Goal: Information Seeking & Learning: Find specific fact

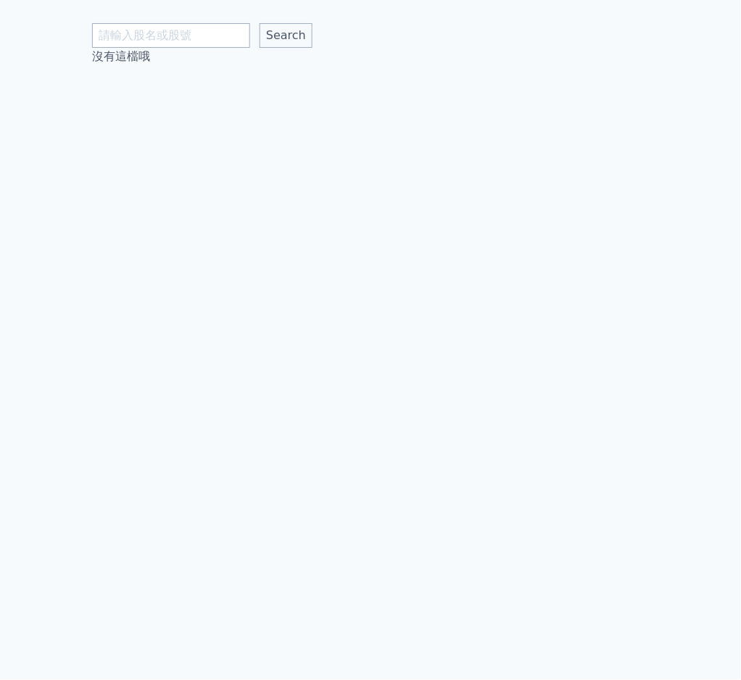
click at [215, 44] on body "Search 沒有這檔哦" at bounding box center [370, 340] width 741 height 680
type input "3455"
click at [260, 23] on input "Search" at bounding box center [286, 35] width 53 height 25
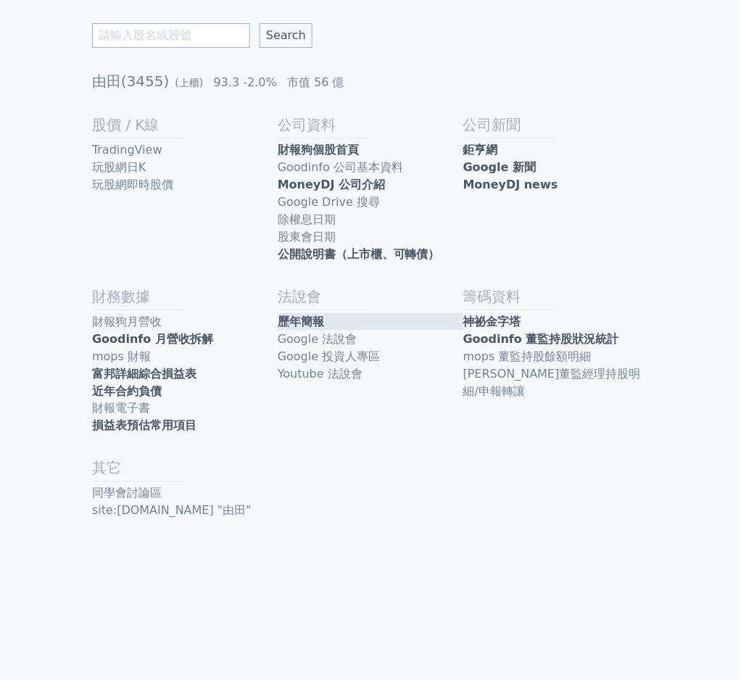
click at [330, 316] on link "歷年簡報" at bounding box center [371, 321] width 186 height 17
click at [383, 178] on link "MoneyDJ 公司介紹" at bounding box center [371, 184] width 186 height 17
click at [532, 180] on link "MoneyDJ news" at bounding box center [556, 184] width 186 height 17
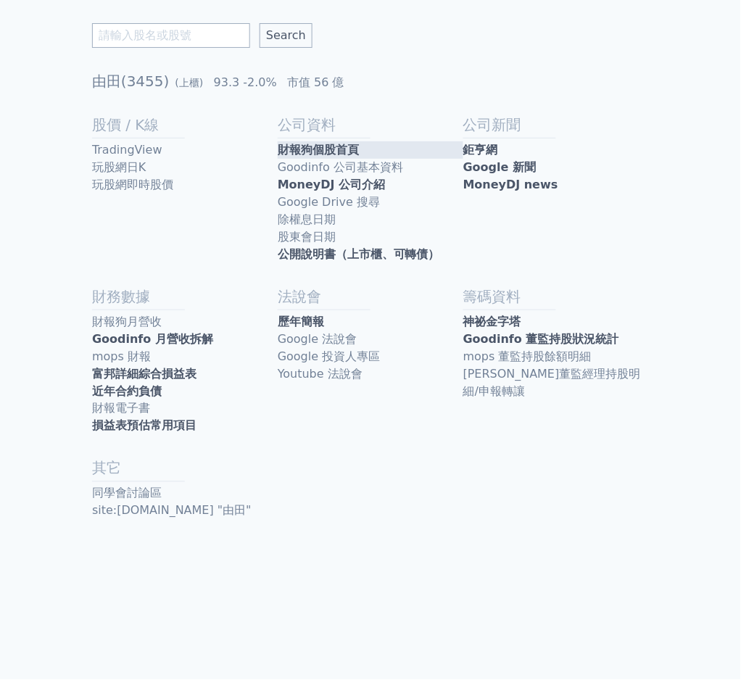
click at [350, 147] on link "財報狗個股首頁" at bounding box center [371, 149] width 186 height 17
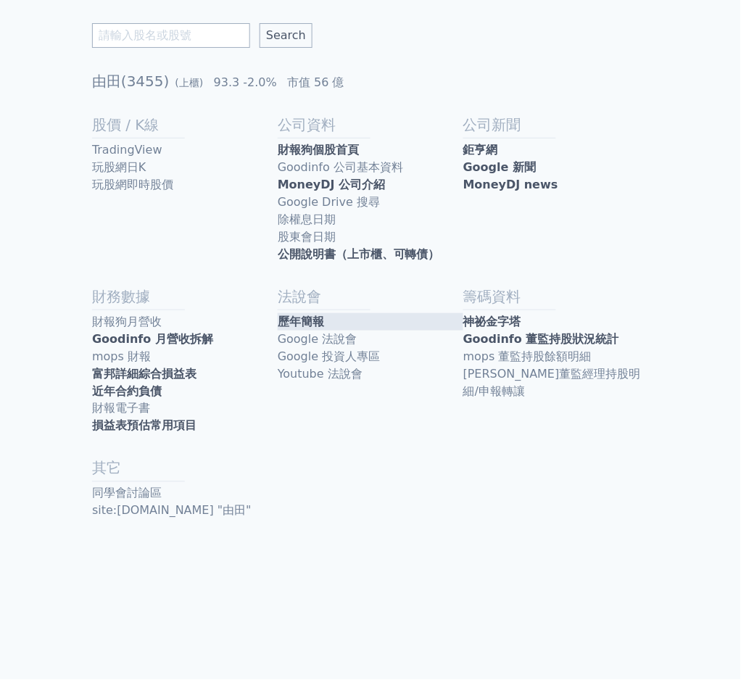
click at [385, 318] on link "歷年簡報" at bounding box center [371, 321] width 186 height 17
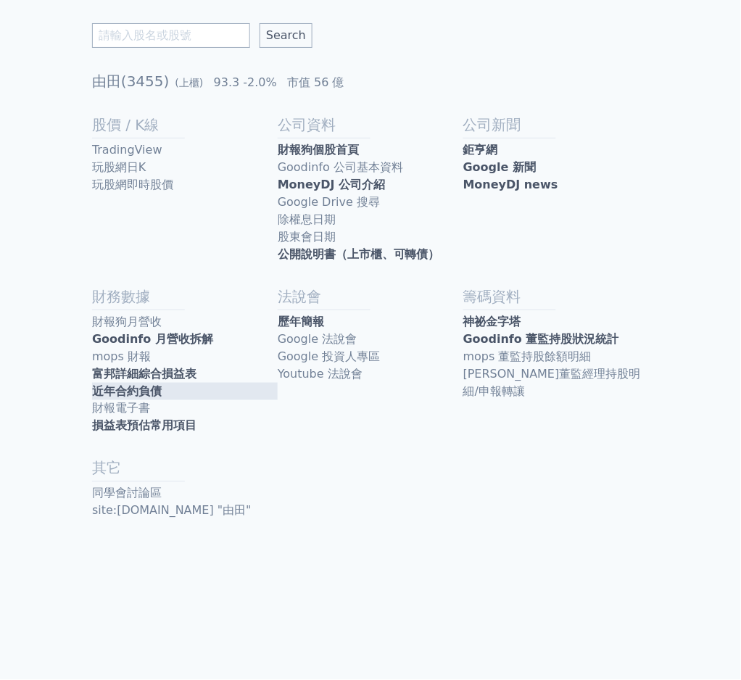
click at [183, 389] on link "近年合約負債" at bounding box center [185, 391] width 186 height 17
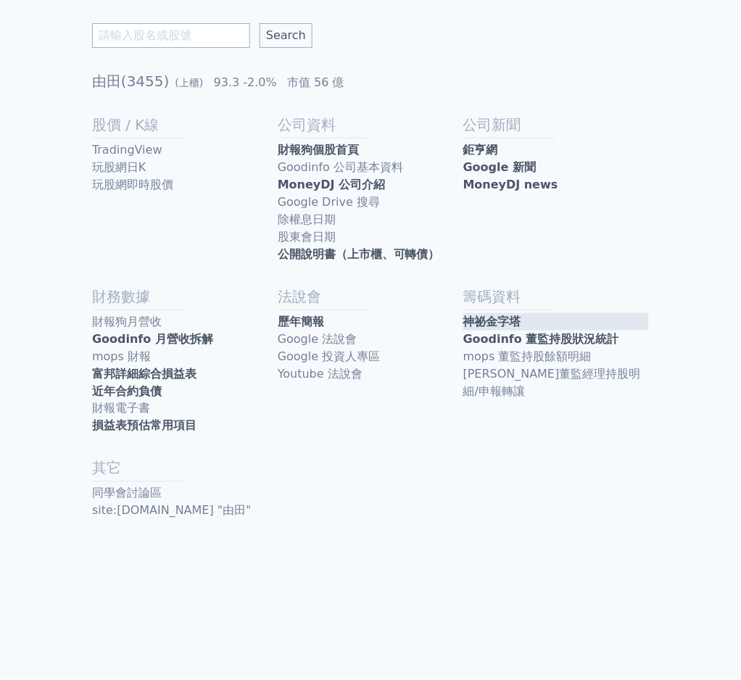
click at [543, 318] on link "神祕金字塔" at bounding box center [556, 321] width 186 height 17
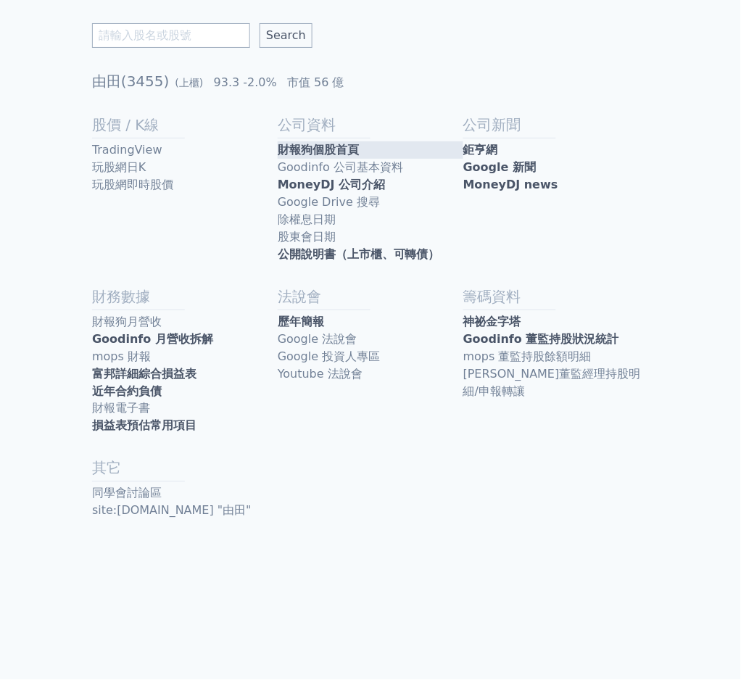
click at [372, 154] on link "財報狗個股首頁" at bounding box center [371, 149] width 186 height 17
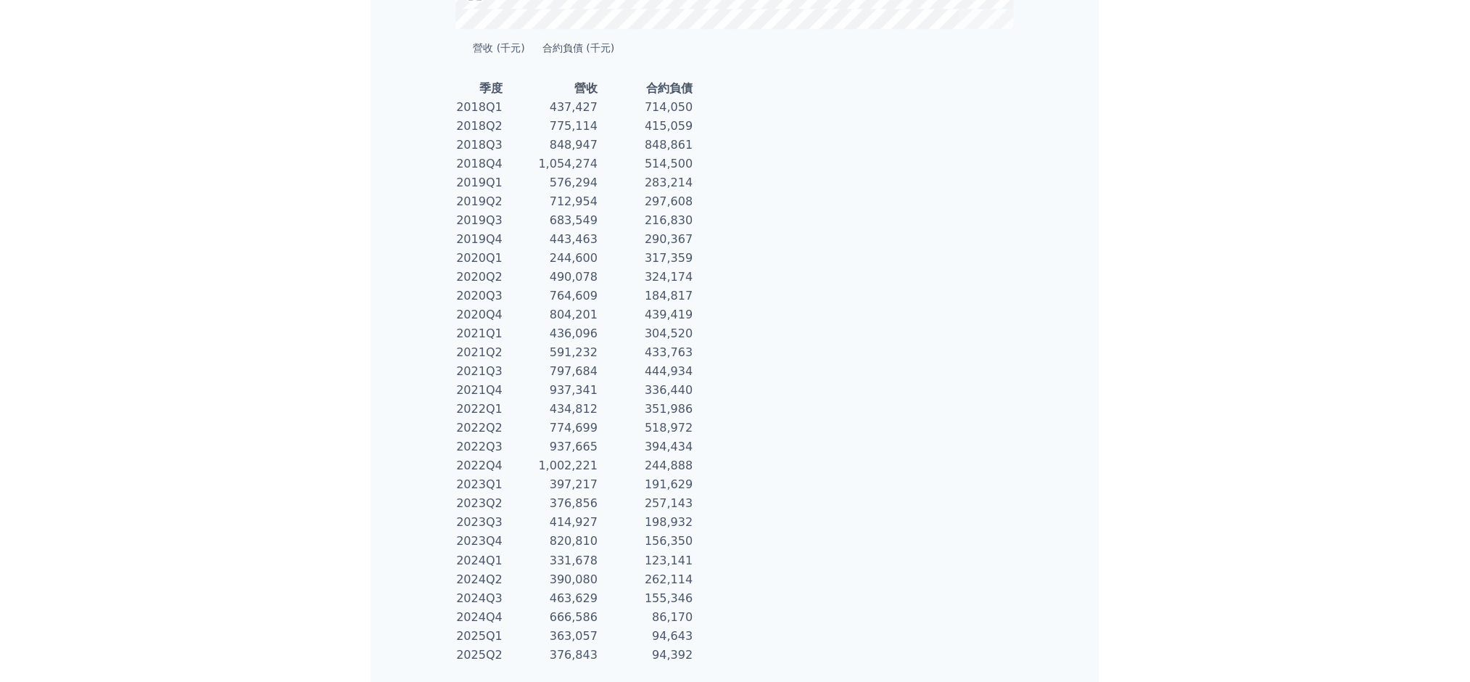
scroll to position [701, 0]
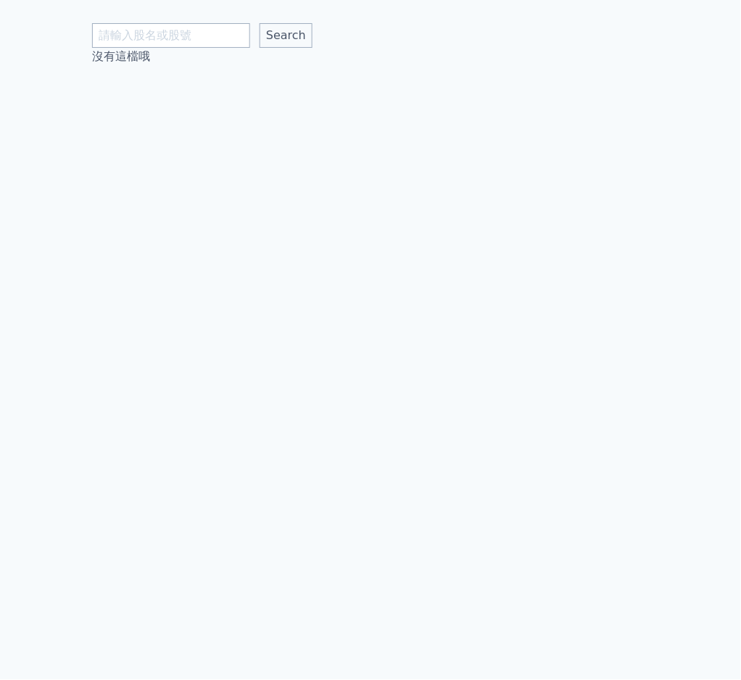
click at [183, 38] on input "text" at bounding box center [171, 35] width 158 height 25
type input "5607"
click at [260, 23] on input "Search" at bounding box center [286, 35] width 53 height 25
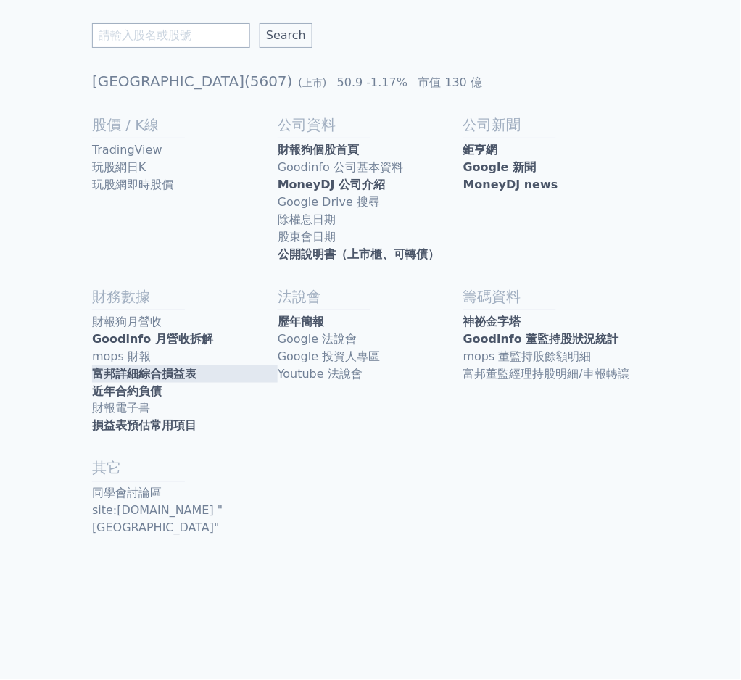
click at [205, 376] on link "富邦詳細綜合損益表" at bounding box center [185, 374] width 186 height 17
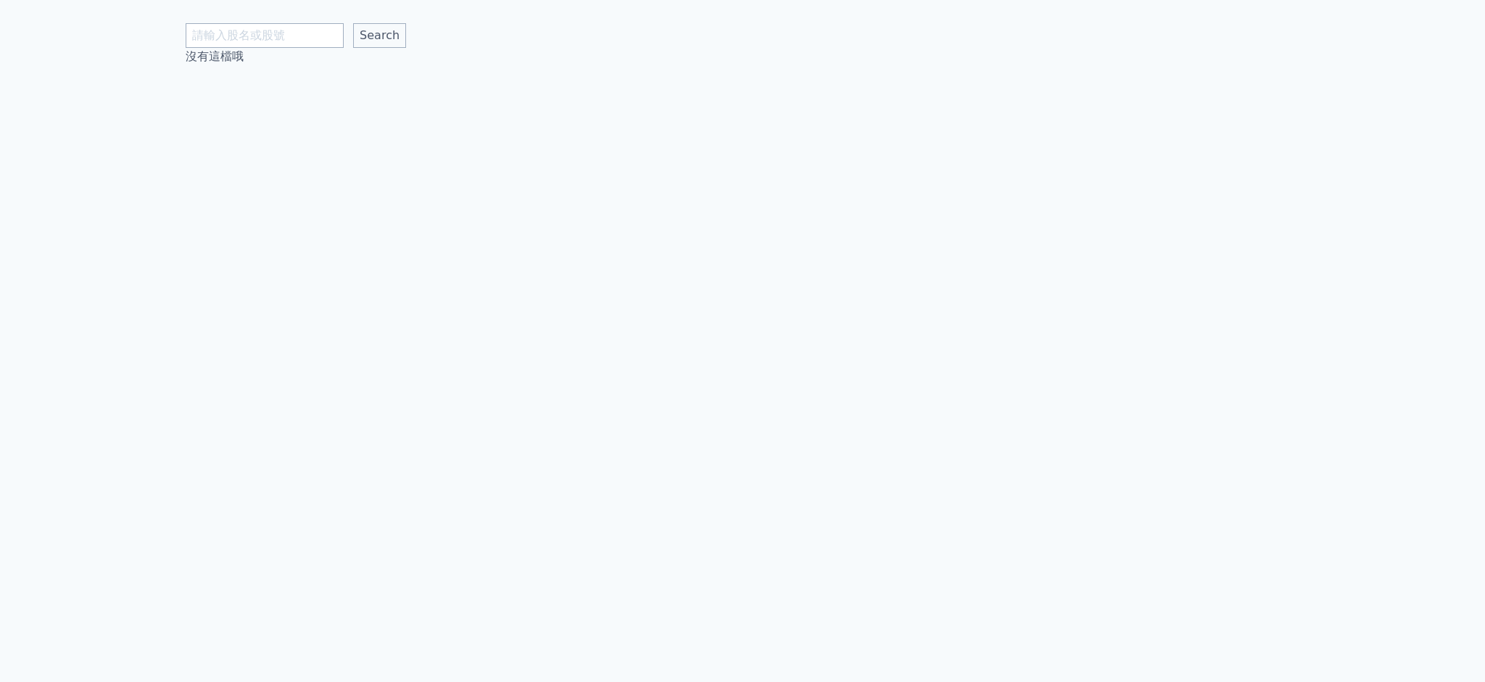
click at [270, 46] on body "Search 沒有這檔哦" at bounding box center [742, 341] width 1485 height 682
